Goal: Communication & Community: Connect with others

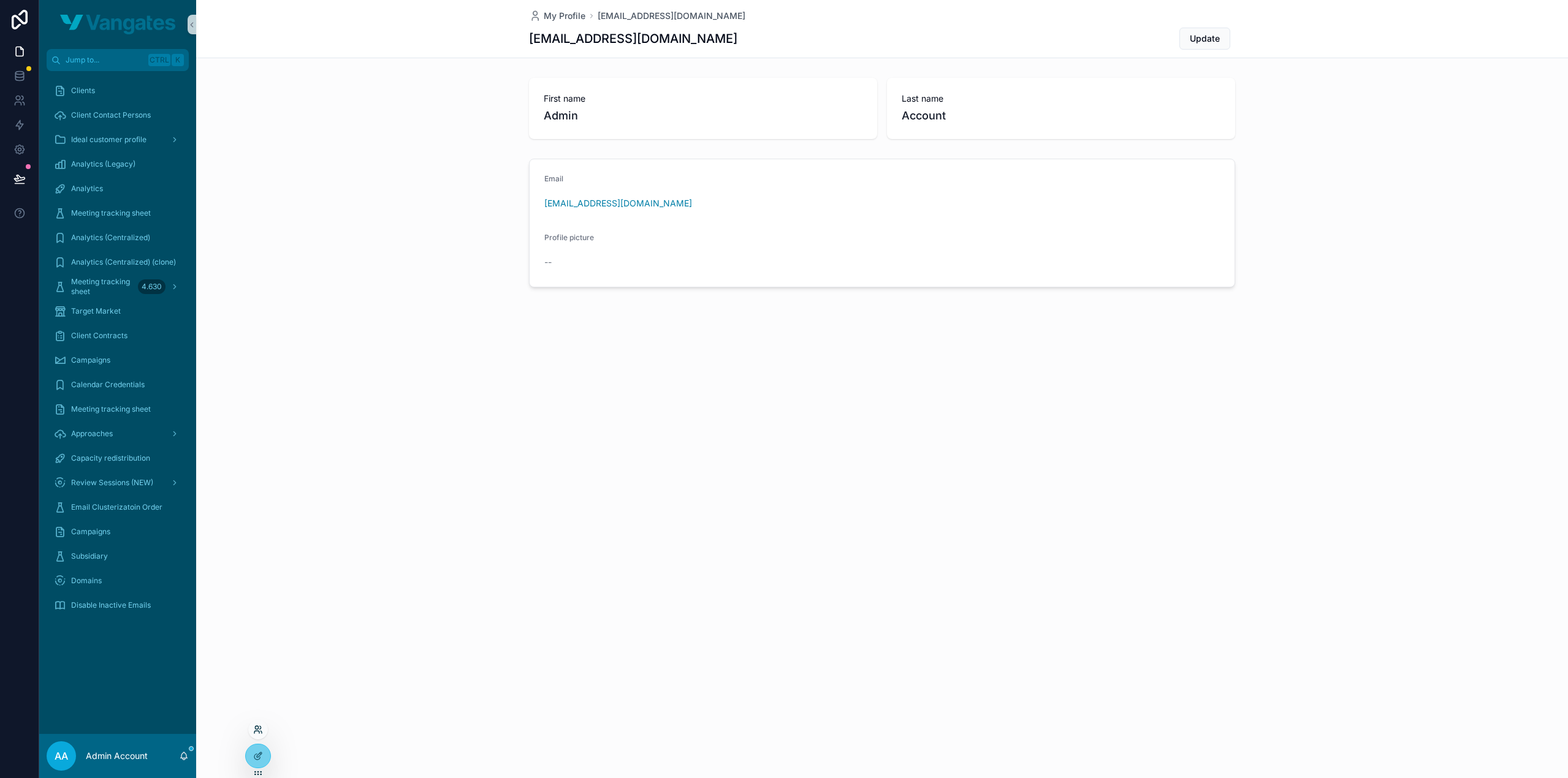
click at [257, 730] on icon at bounding box center [258, 730] width 10 height 10
click at [412, 507] on input "text" at bounding box center [477, 505] width 226 height 19
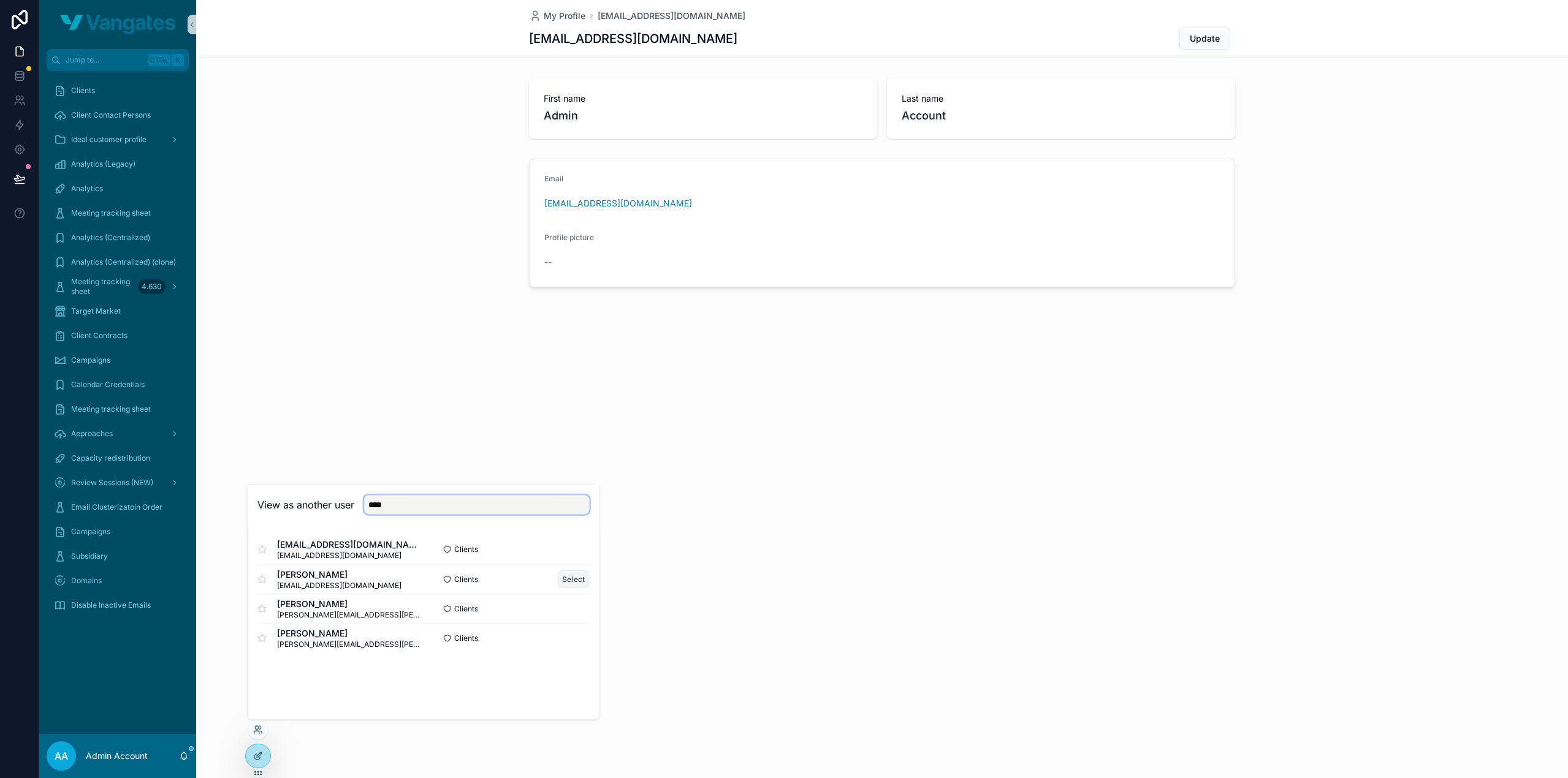
type input "****"
click at [582, 577] on button "Select" at bounding box center [574, 579] width 32 height 18
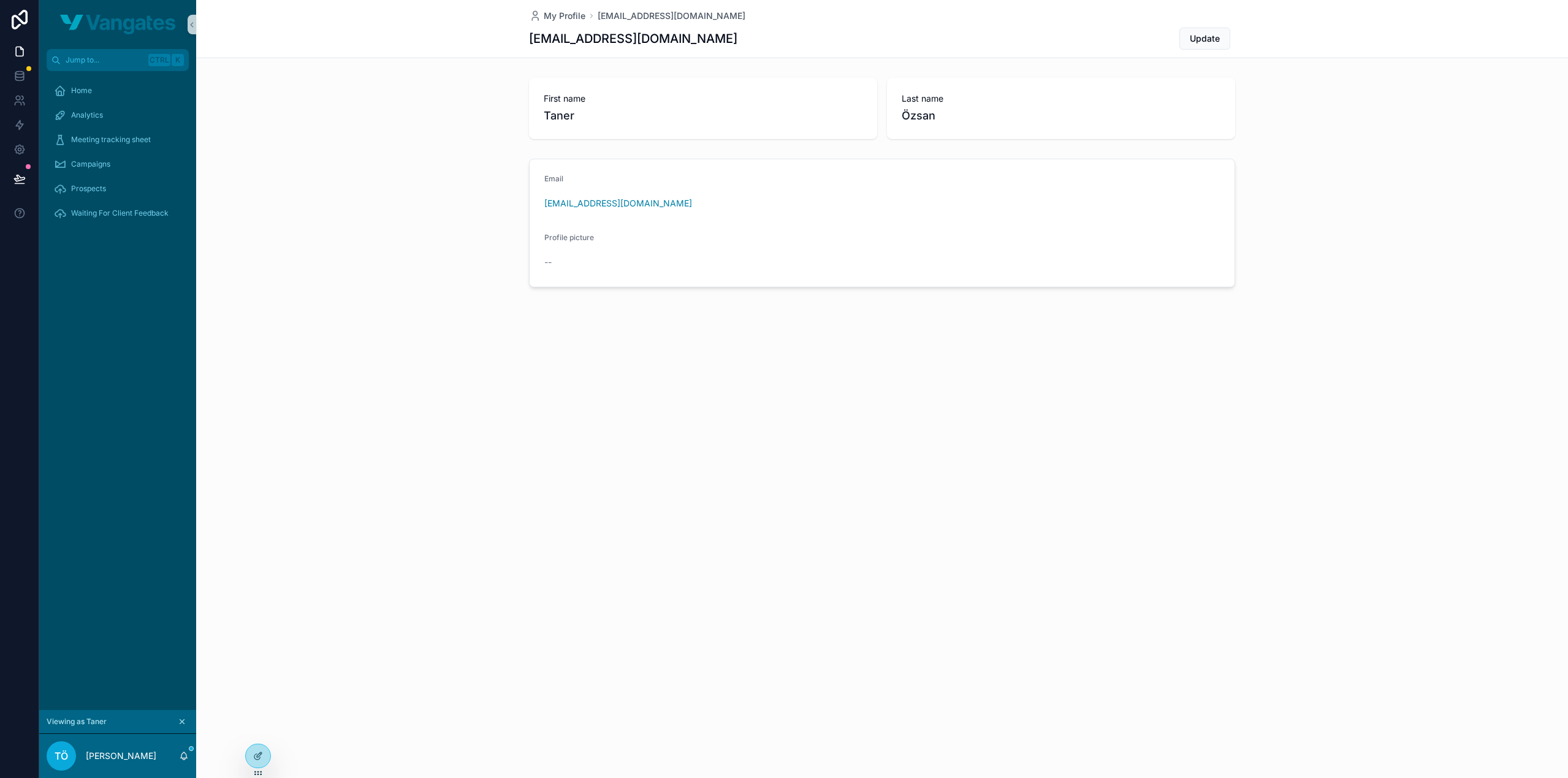
click at [404, 437] on div "My Profile [PERSON_NAME][EMAIL_ADDRESS][DOMAIN_NAME] [DOMAIN_NAME][EMAIL_ADDRES…" at bounding box center [882, 389] width 1372 height 778
click at [419, 446] on div "My Profile [PERSON_NAME][EMAIL_ADDRESS][DOMAIN_NAME] [DOMAIN_NAME][EMAIL_ADDRES…" at bounding box center [882, 389] width 1372 height 778
click at [128, 96] on div "Home" at bounding box center [117, 91] width 128 height 19
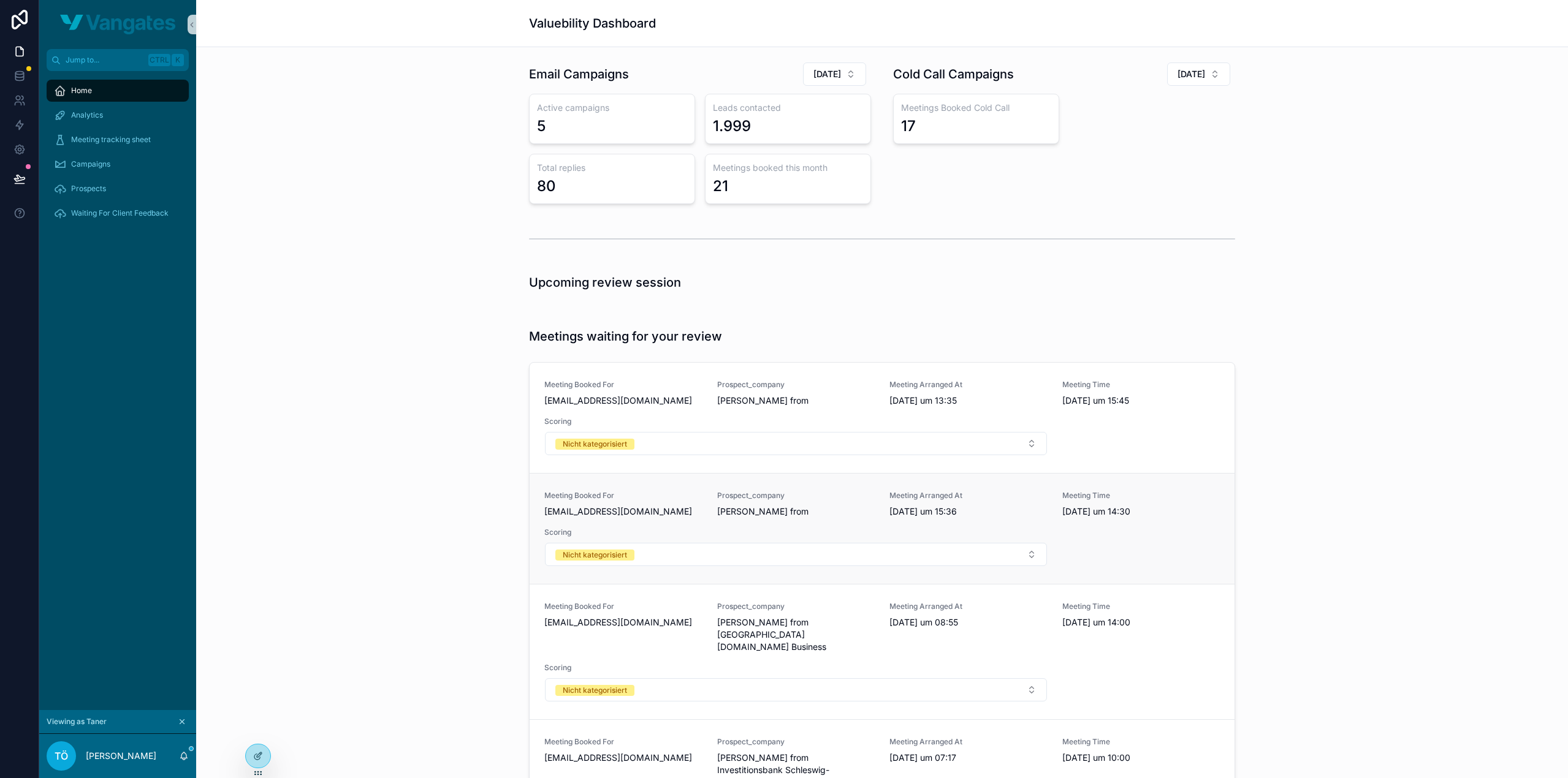
click at [738, 510] on span "[PERSON_NAME] from" at bounding box center [796, 511] width 158 height 12
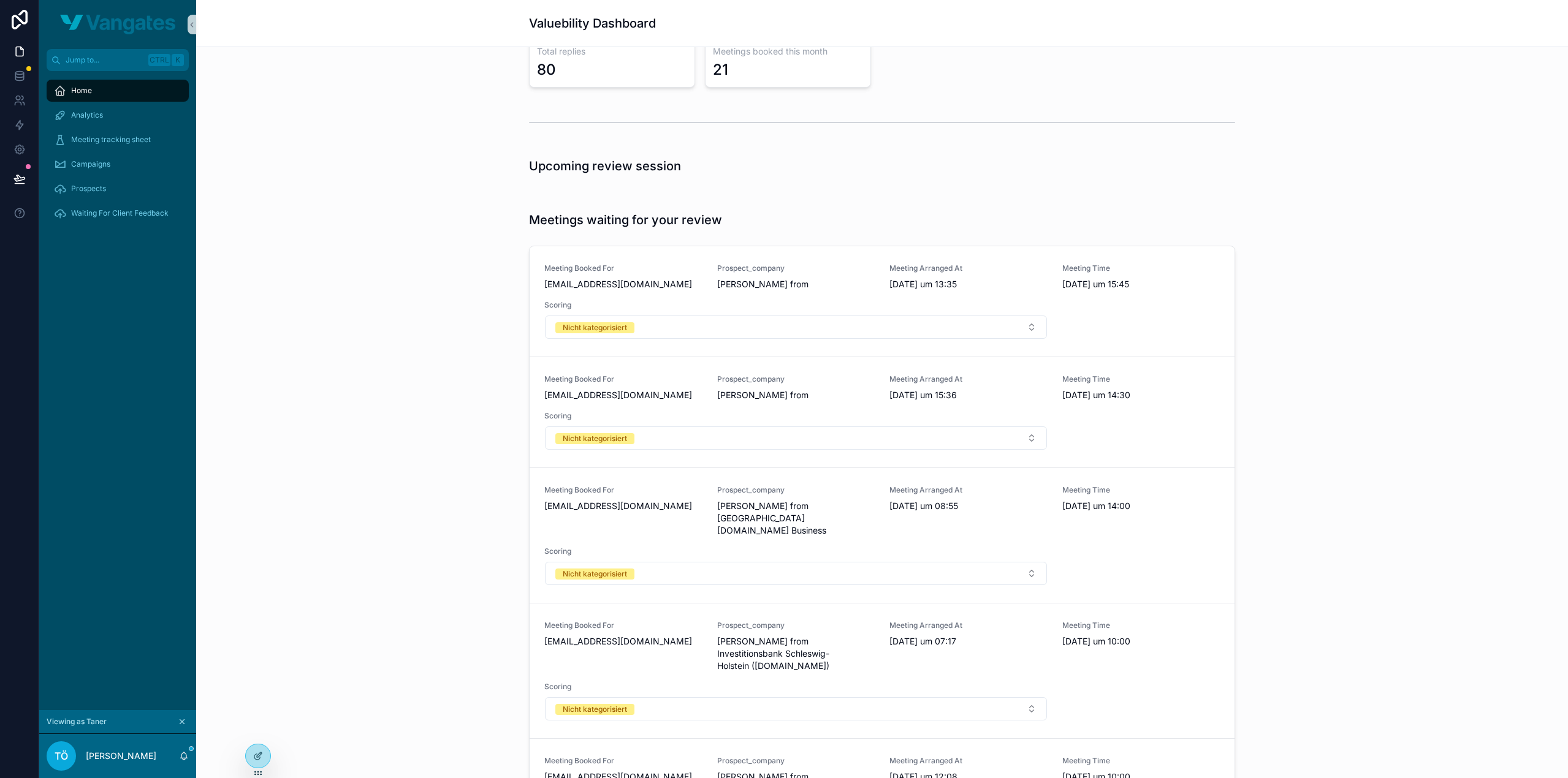
scroll to position [122, 0]
